Goal: Navigation & Orientation: Find specific page/section

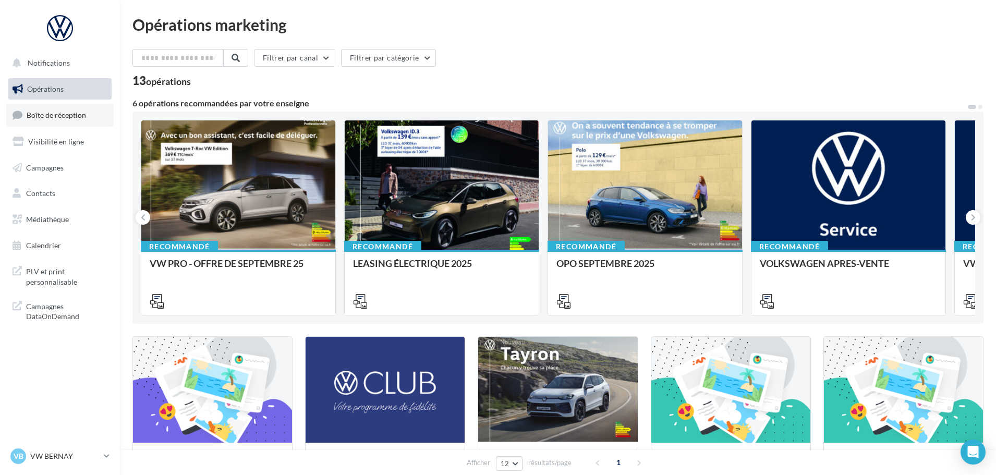
click at [79, 118] on span "Boîte de réception" at bounding box center [56, 115] width 59 height 9
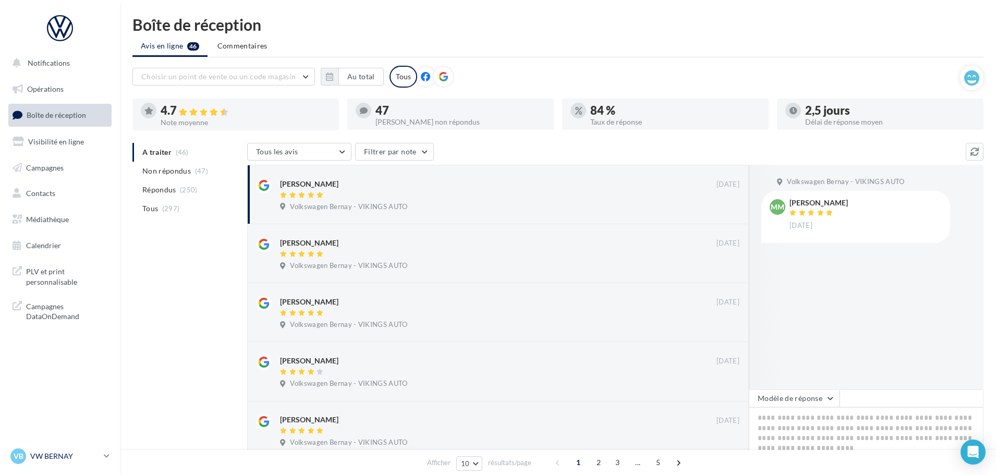
click at [58, 454] on p "VW BERNAY" at bounding box center [64, 456] width 69 height 10
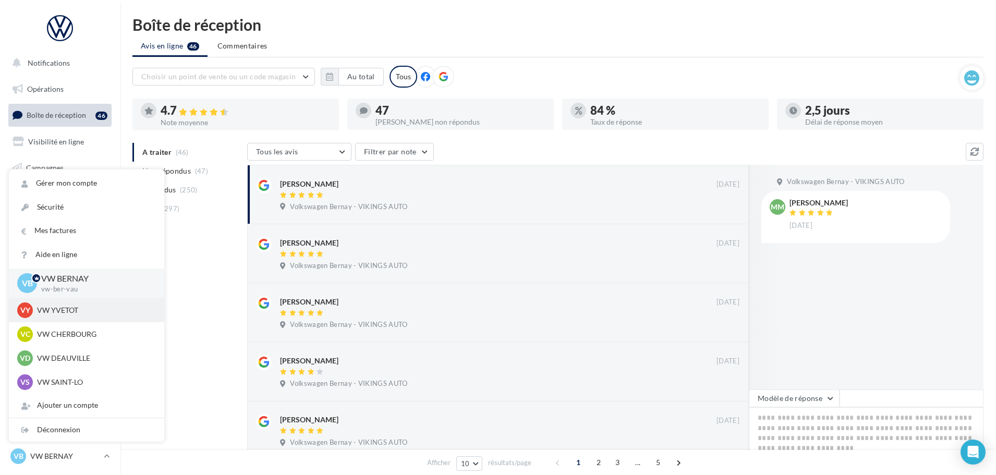
click at [70, 308] on p "VW YVETOT" at bounding box center [94, 310] width 115 height 10
